Goal: Check status

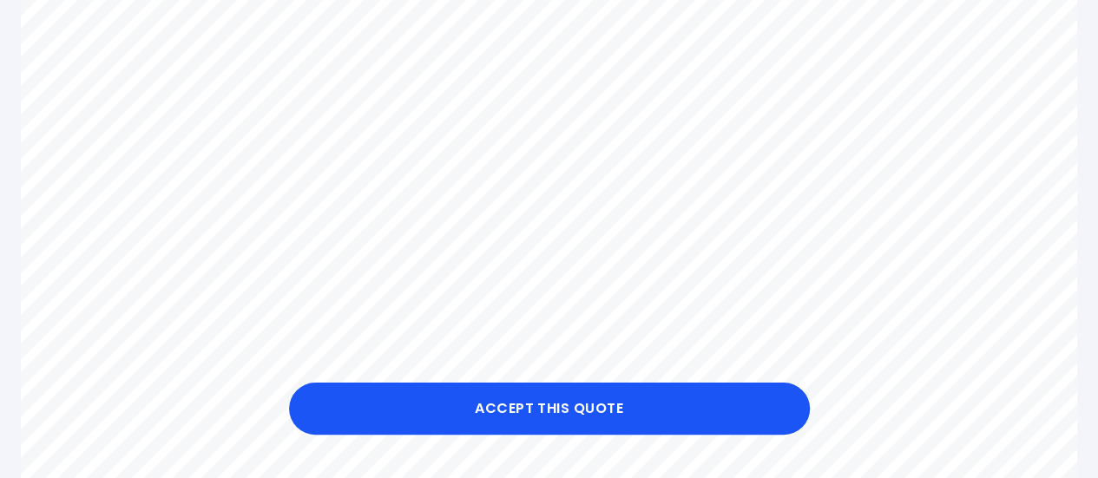
scroll to position [777, 0]
